Goal: Find specific page/section: Find specific page/section

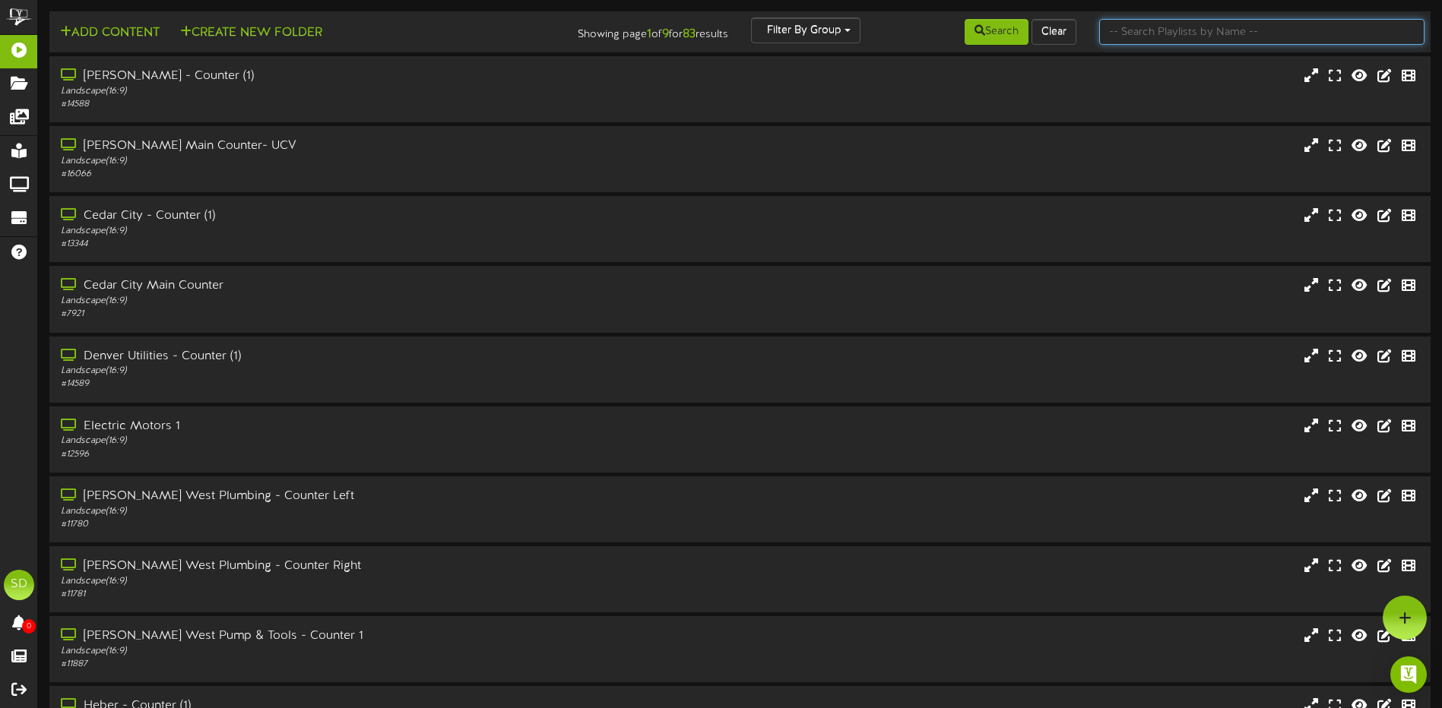
click at [1134, 30] on input "text" at bounding box center [1261, 32] width 325 height 26
type input "wichita"
click at [1004, 39] on button "Search" at bounding box center [997, 32] width 64 height 26
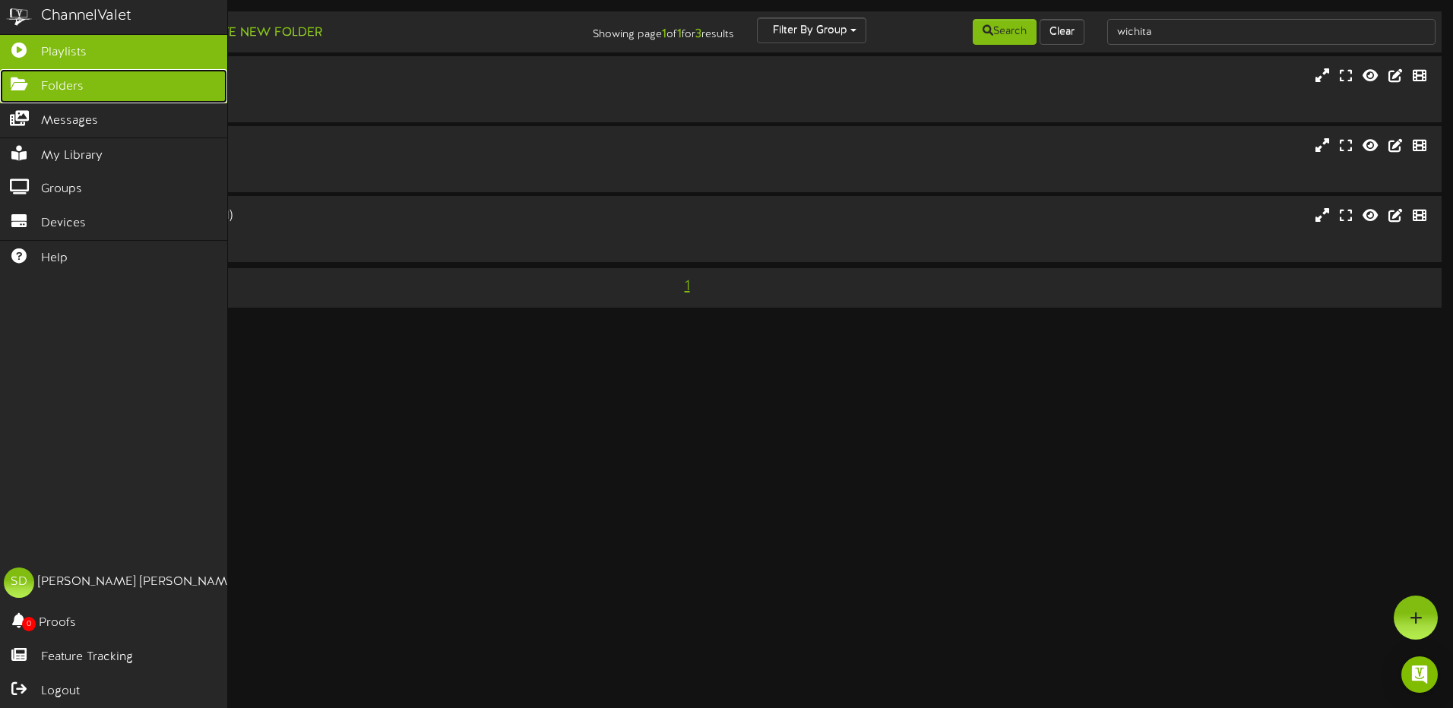
click at [52, 91] on span "Folders" at bounding box center [62, 86] width 43 height 17
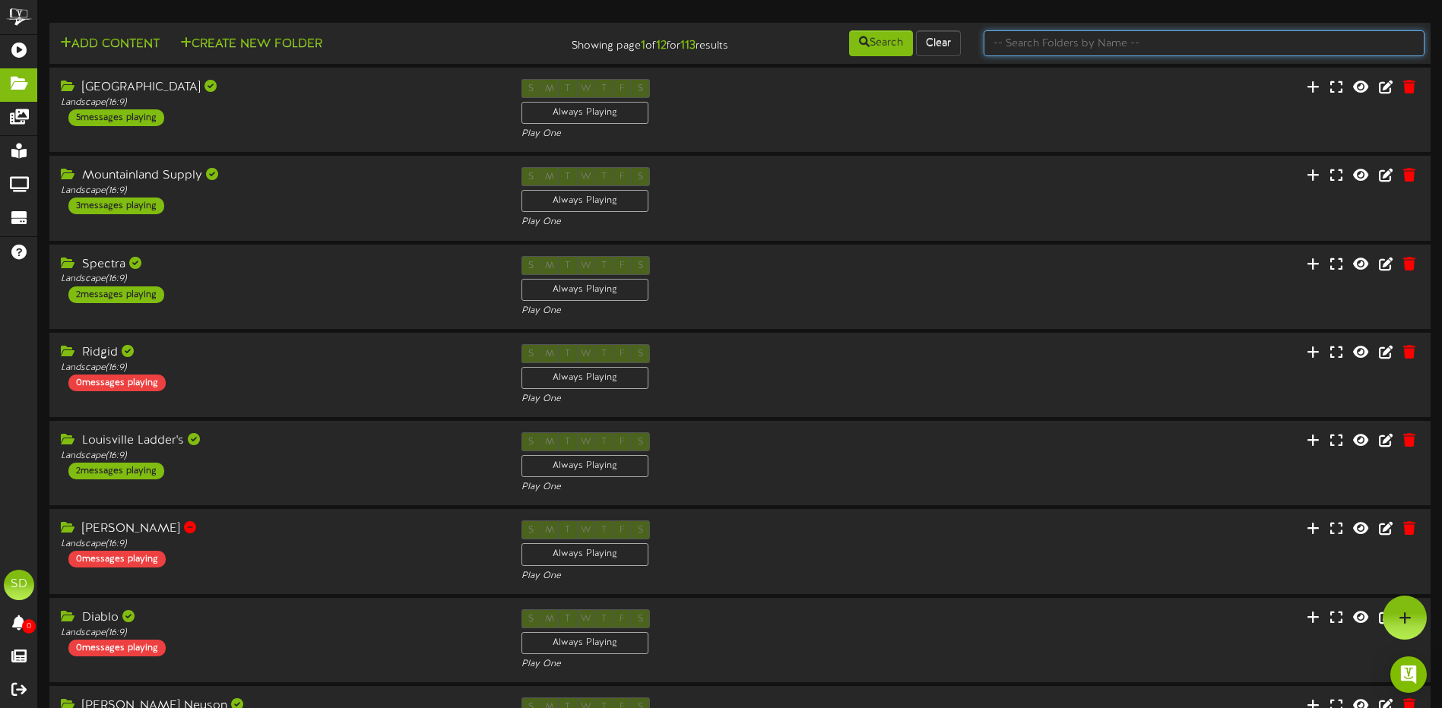
click at [1057, 44] on input "text" at bounding box center [1204, 43] width 441 height 26
type input "wichita"
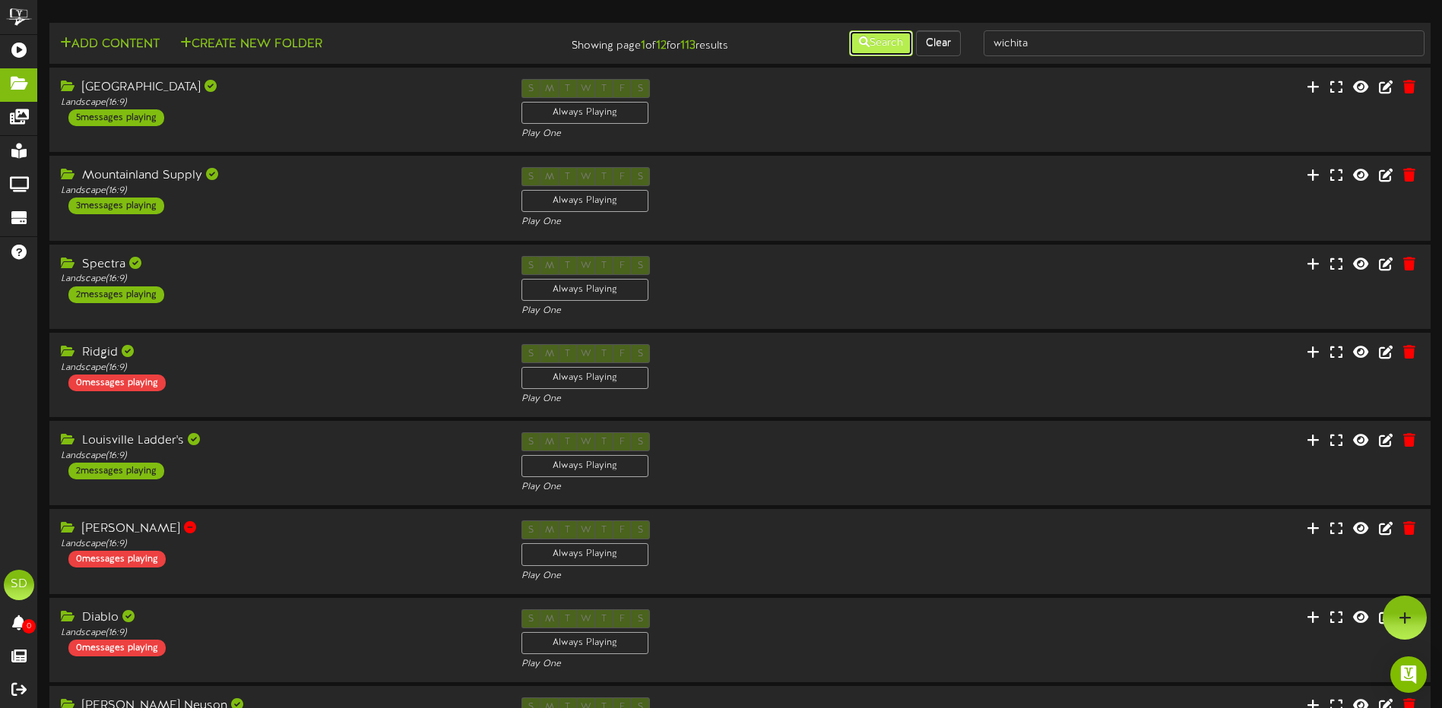
click at [874, 49] on button "Search" at bounding box center [881, 43] width 64 height 26
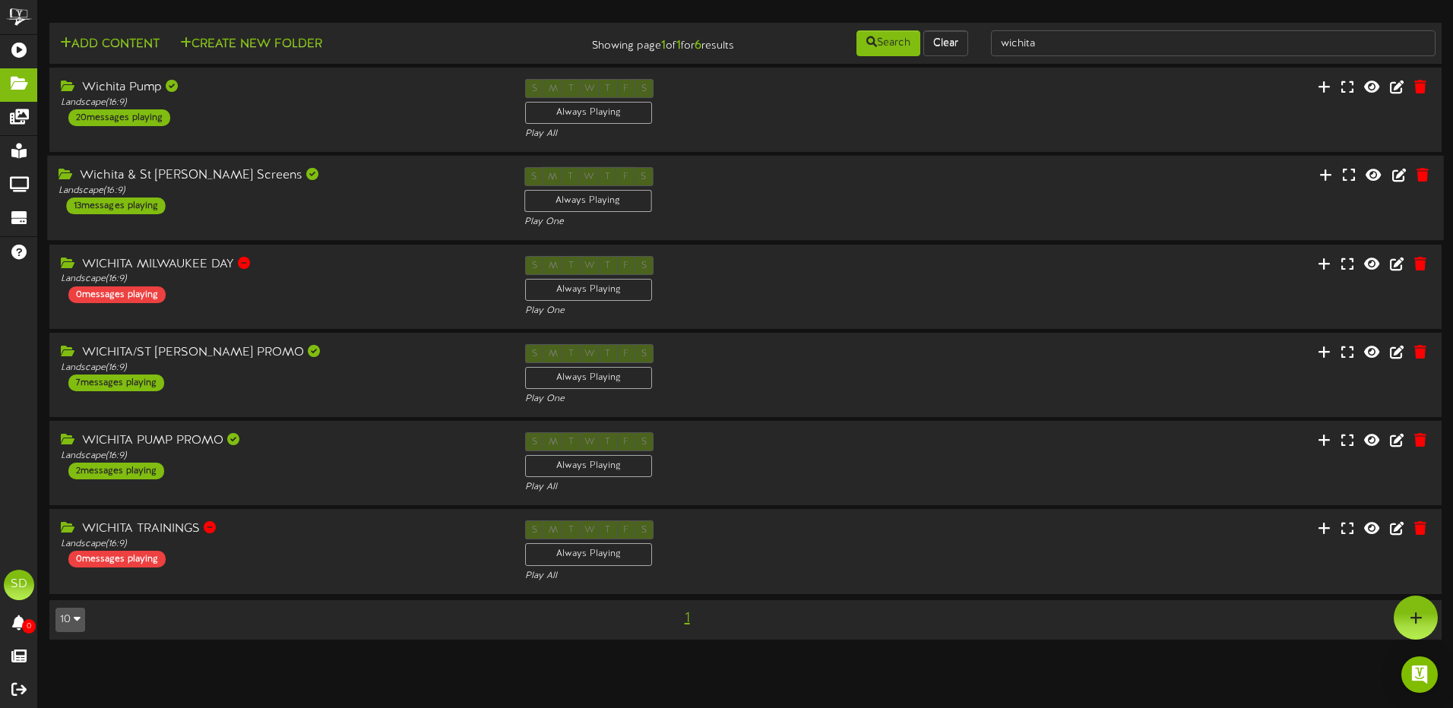
click at [349, 199] on div "Wichita & St [PERSON_NAME] Screens Landscape ( 16:9 ) 13 messages playing" at bounding box center [279, 190] width 465 height 47
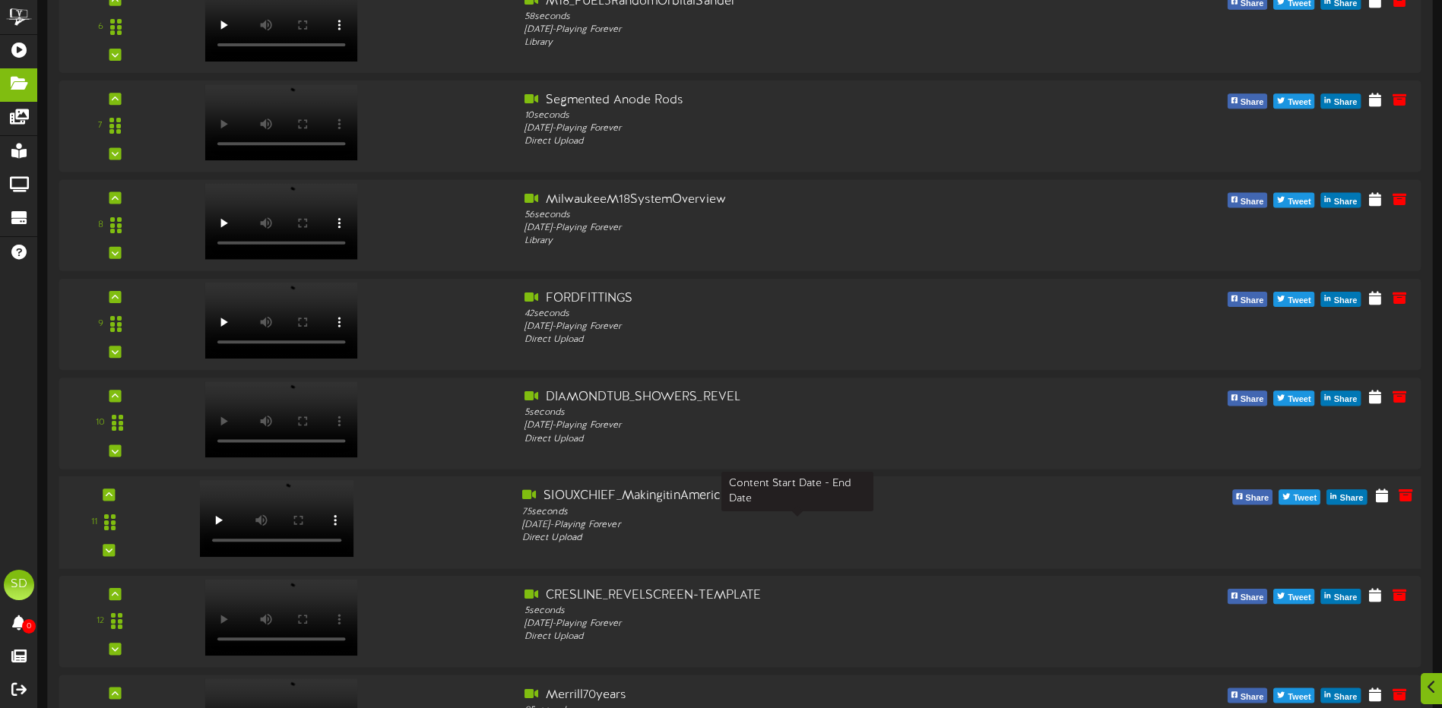
scroll to position [912, 0]
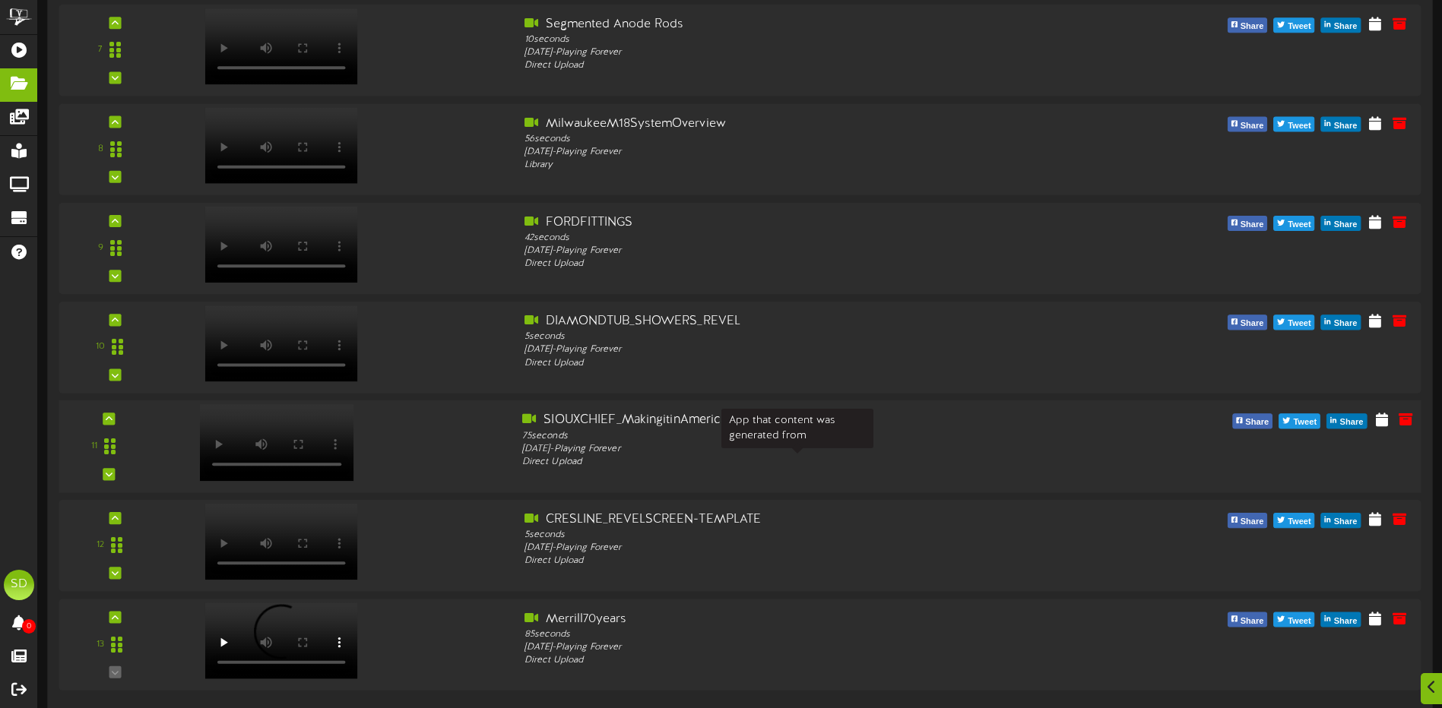
click at [569, 457] on div "Direct Upload" at bounding box center [797, 462] width 550 height 13
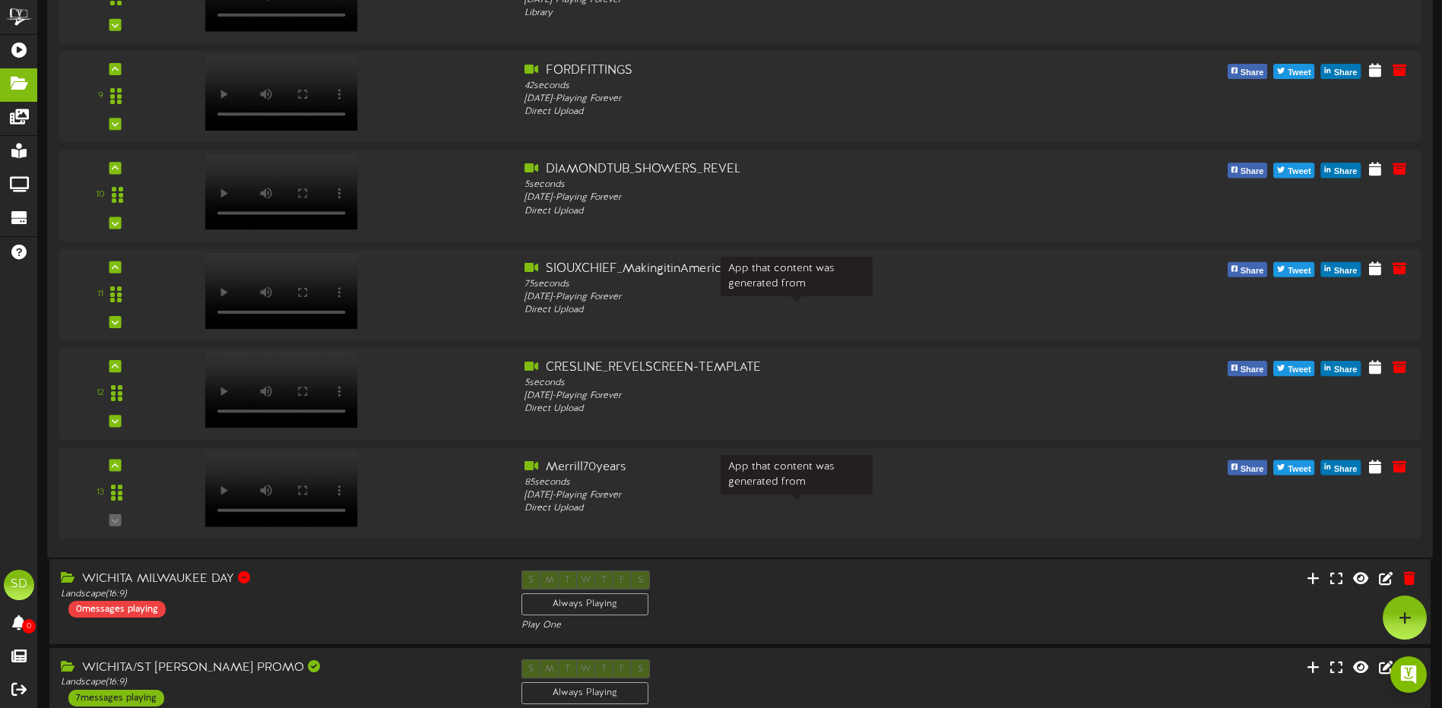
scroll to position [988, 0]
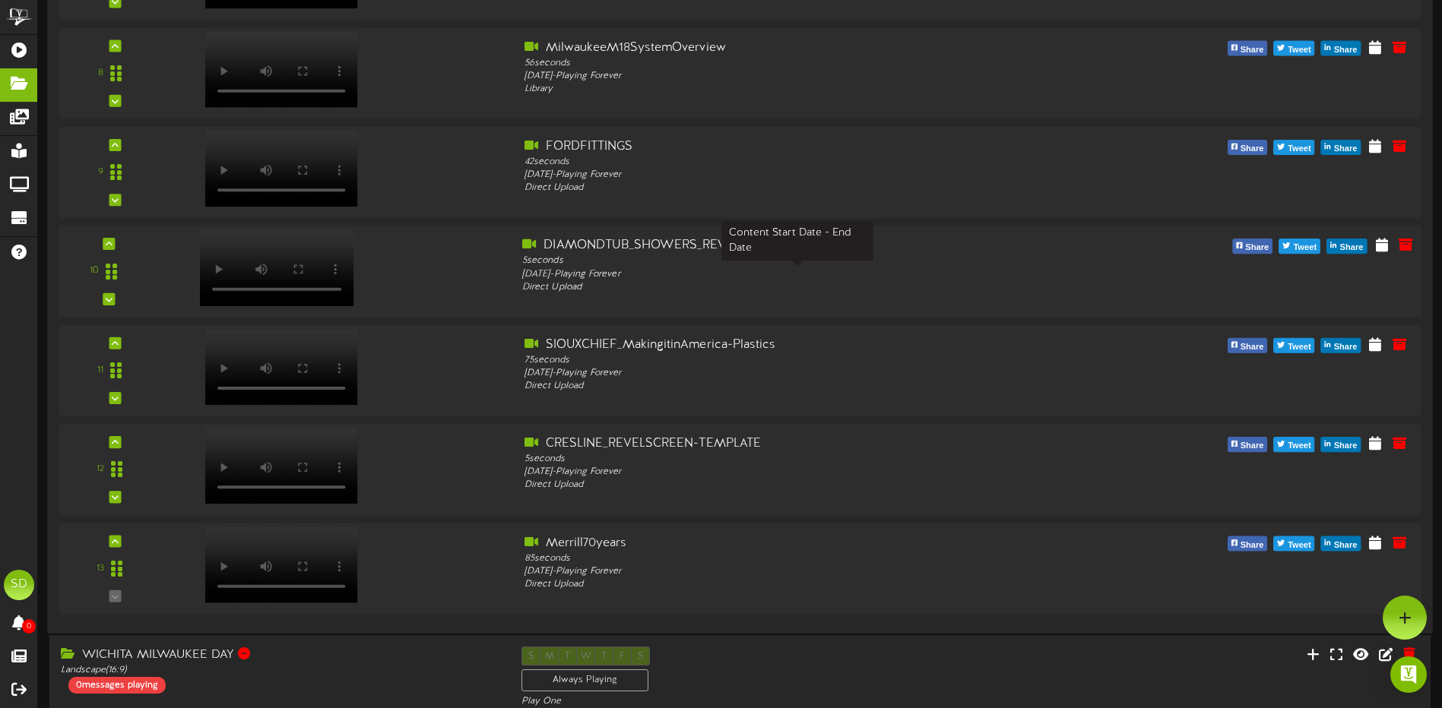
click at [616, 283] on div "Direct Upload" at bounding box center [797, 287] width 550 height 13
